Goal: Find specific page/section: Find specific page/section

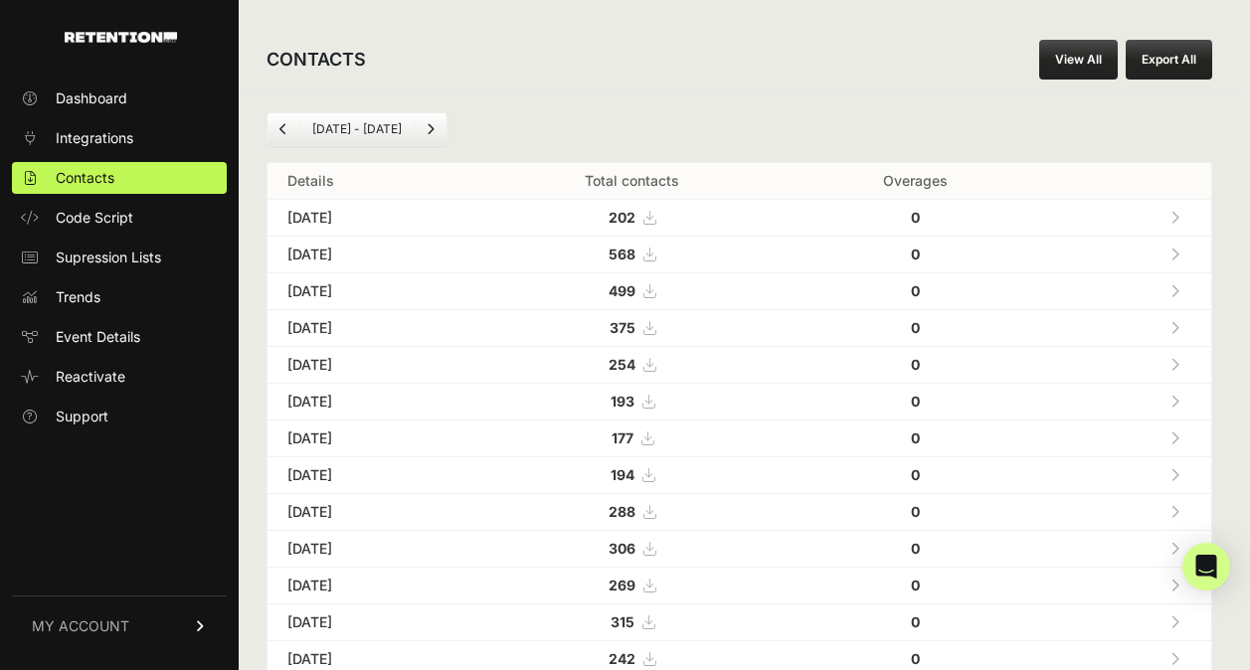
scroll to position [109, 0]
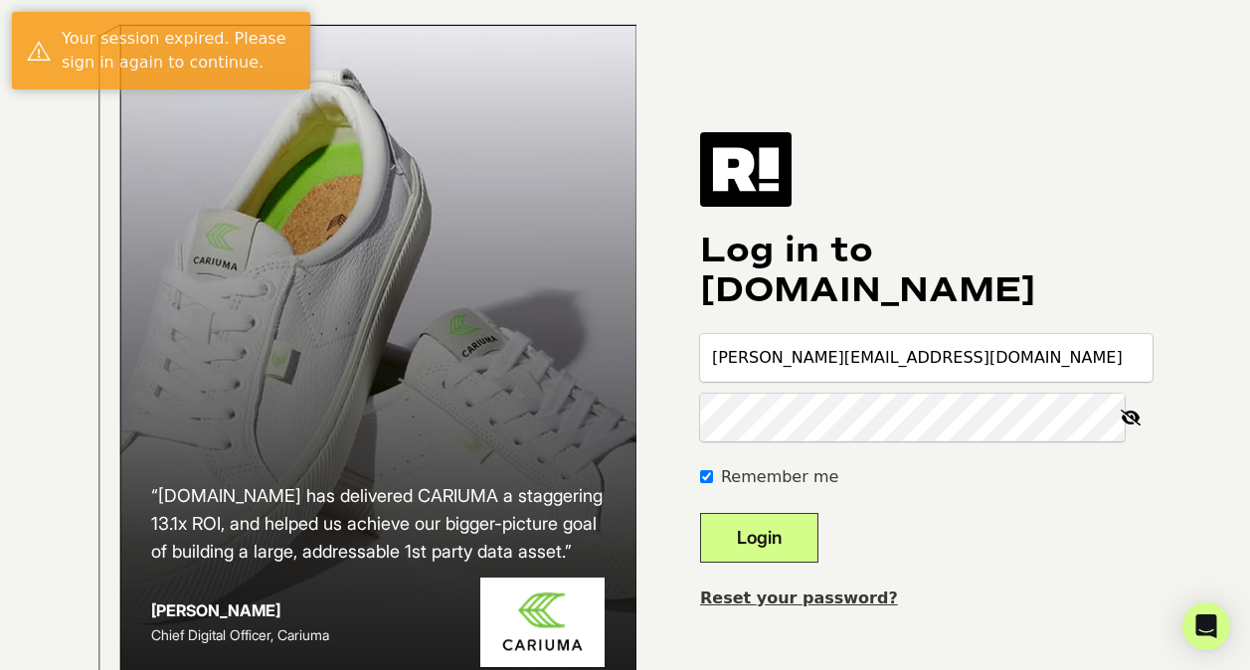
type input "[PERSON_NAME][EMAIL_ADDRESS][DOMAIN_NAME]"
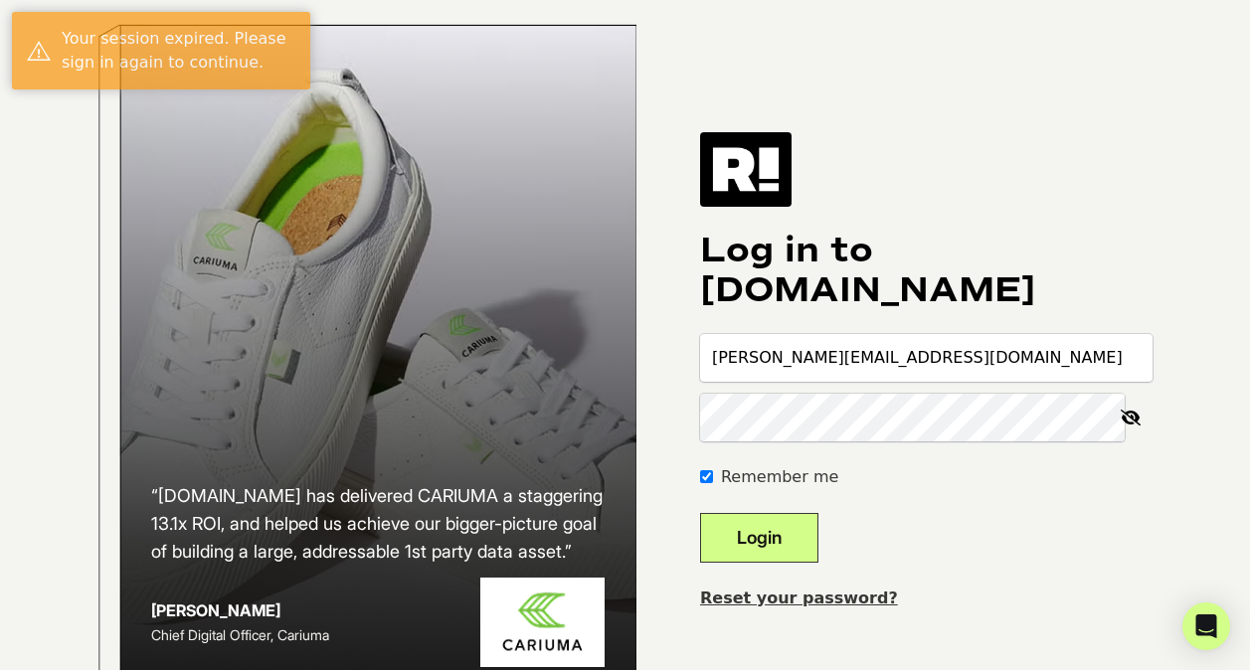
click at [713, 293] on div "“Retention.com has delivered CARIUMA a staggering 13.1x ROI, and helped us achi…" at bounding box center [625, 371] width 1133 height 743
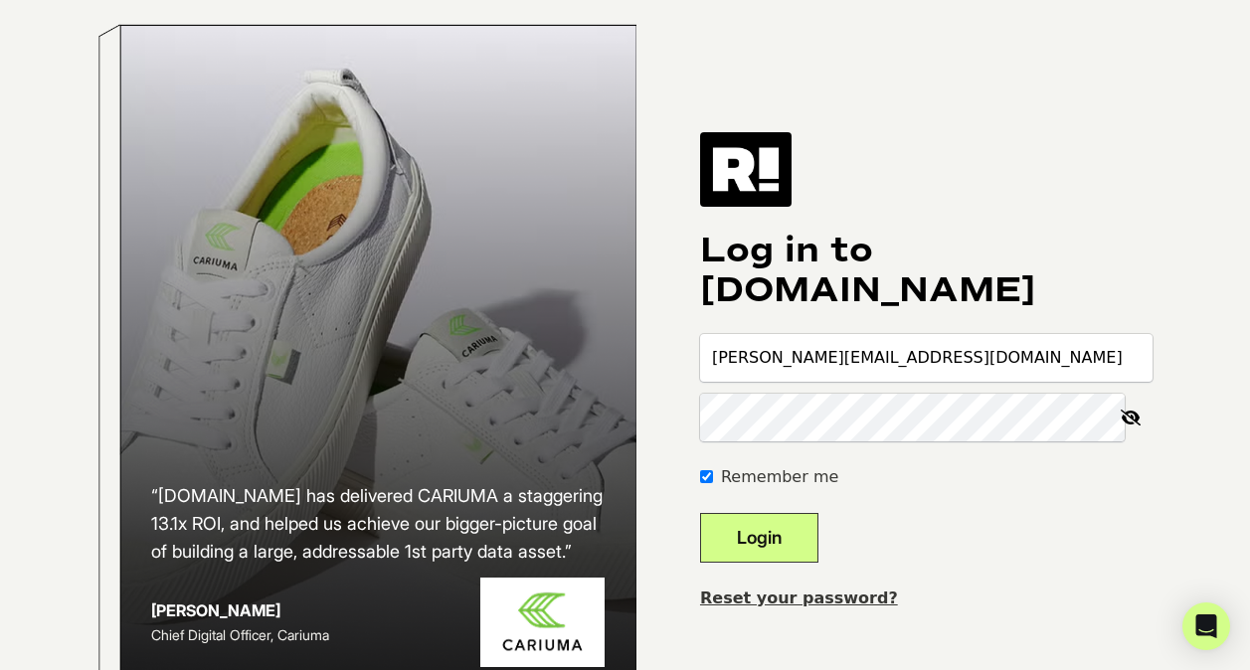
click at [713, 483] on input "Remember me" at bounding box center [706, 476] width 13 height 13
checkbox input "false"
click at [767, 550] on button "Login" at bounding box center [759, 538] width 118 height 50
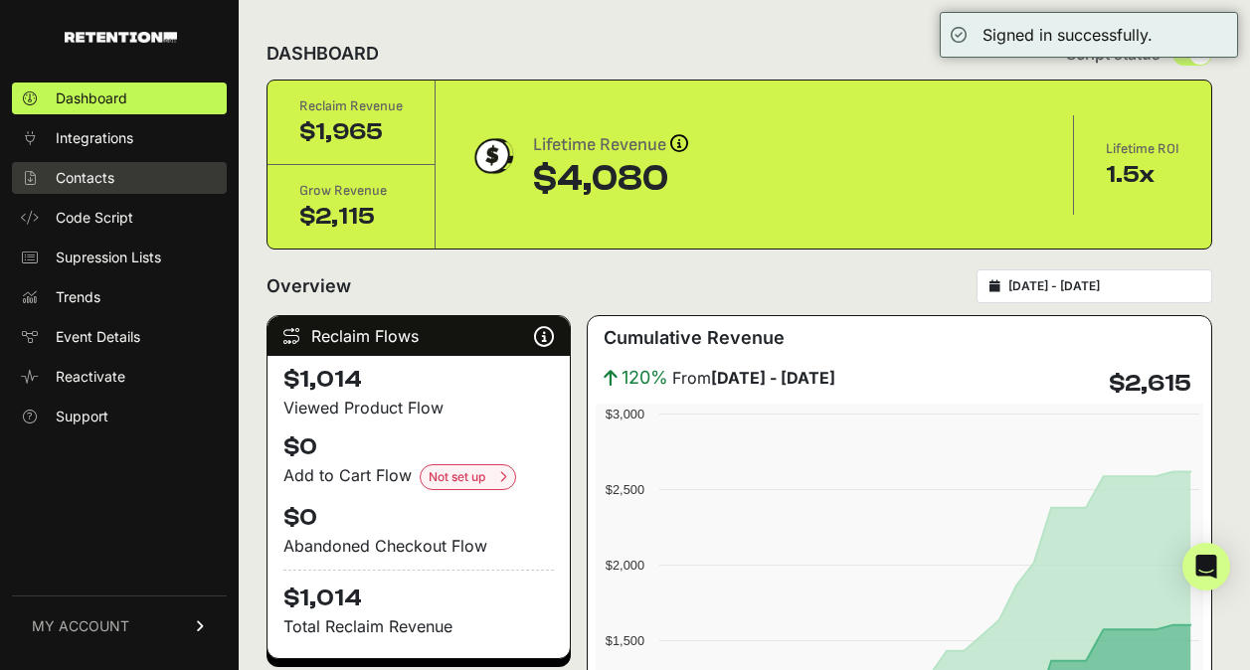
click at [91, 181] on span "Contacts" at bounding box center [85, 178] width 59 height 20
